Goal: Task Accomplishment & Management: Complete application form

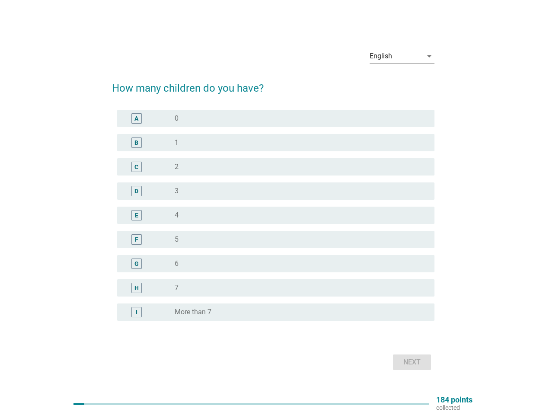
click at [273, 208] on div "E radio_button_unchecked 4" at bounding box center [275, 215] width 317 height 17
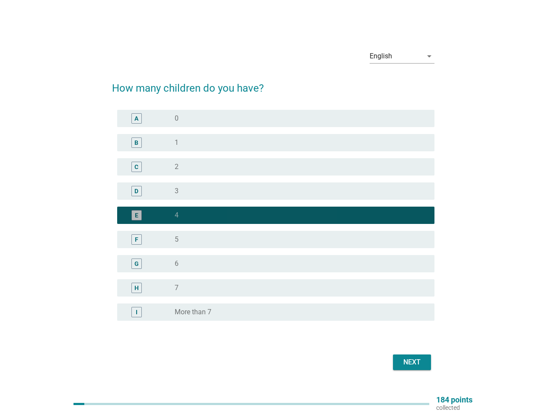
click at [402, 56] on div "English" at bounding box center [396, 56] width 53 height 14
click at [273, 220] on div "E radio_button_checked 4" at bounding box center [275, 215] width 317 height 17
click at [273, 215] on div "radio_button_checked 4" at bounding box center [298, 215] width 246 height 9
click at [276, 118] on div "radio_button_unchecked 0" at bounding box center [298, 118] width 246 height 9
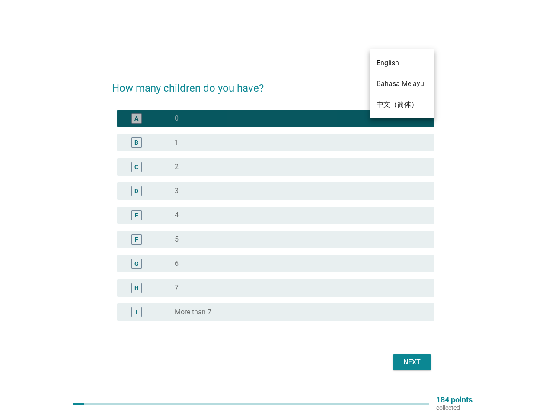
click at [276, 143] on div "radio_button_unchecked 1" at bounding box center [298, 142] width 246 height 9
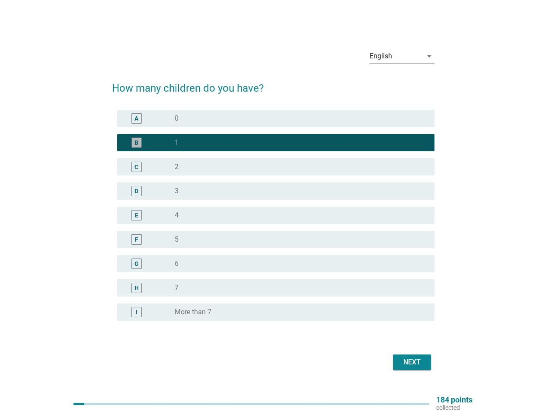
click at [276, 167] on div "radio_button_unchecked 2" at bounding box center [298, 167] width 246 height 9
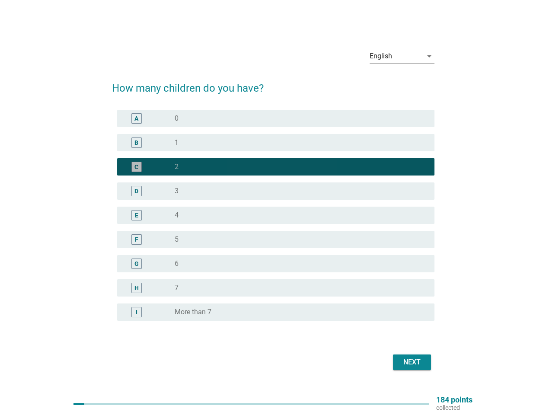
click at [276, 191] on div "radio_button_unchecked 3" at bounding box center [298, 191] width 246 height 9
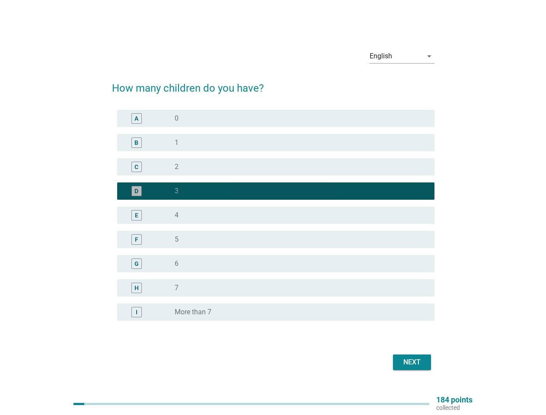
click at [276, 215] on div "radio_button_unchecked 4" at bounding box center [298, 215] width 246 height 9
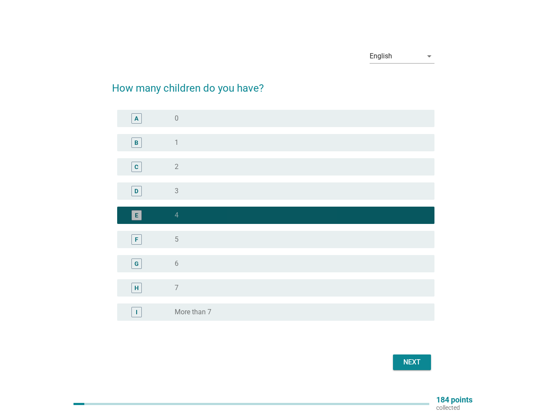
click at [276, 240] on div "radio_button_unchecked 5" at bounding box center [298, 239] width 246 height 9
